Goal: Task Accomplishment & Management: Manage account settings

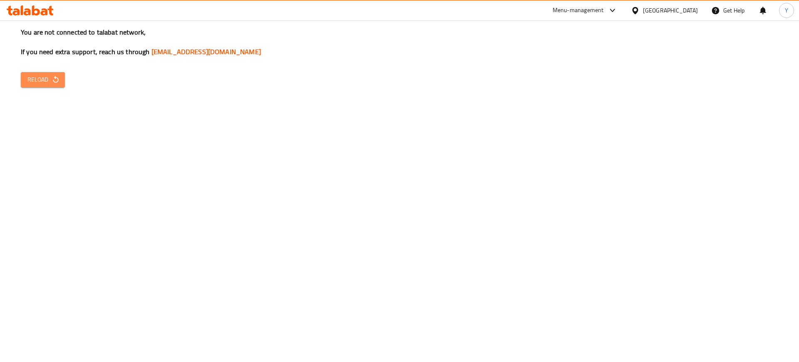
click at [53, 83] on icon "button" at bounding box center [56, 79] width 8 height 8
click at [48, 76] on span "Reload" at bounding box center [42, 80] width 31 height 10
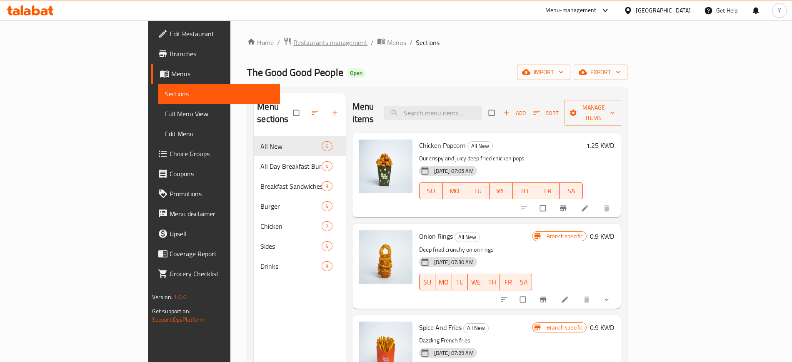
click at [293, 43] on span "Restaurants management" at bounding box center [330, 42] width 74 height 10
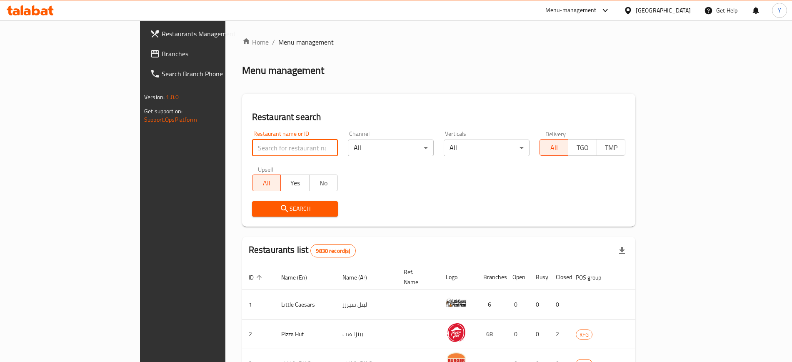
click at [252, 154] on input "search" at bounding box center [295, 147] width 86 height 17
type input "THE CORN"
click button "Search" at bounding box center [295, 208] width 86 height 15
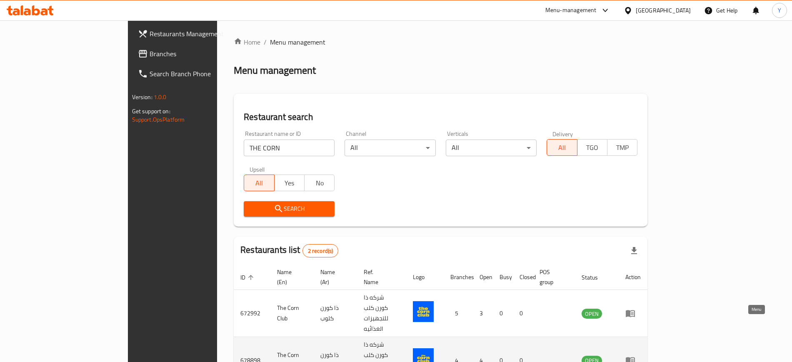
click at [635, 355] on icon "enhanced table" at bounding box center [630, 360] width 10 height 10
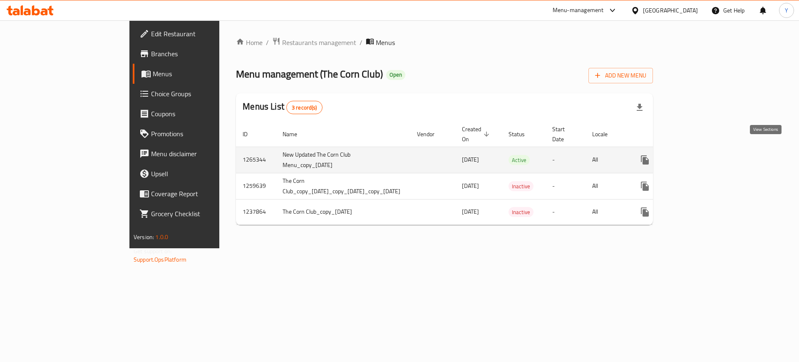
click at [710, 155] on icon "enhanced table" at bounding box center [705, 160] width 10 height 10
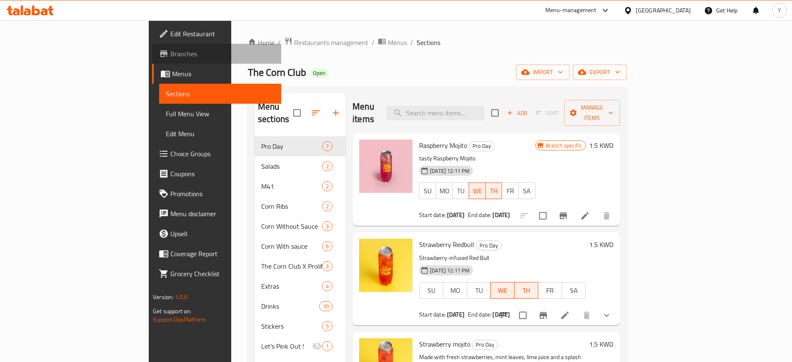
click at [170, 53] on span "Branches" at bounding box center [222, 54] width 104 height 10
